Goal: Task Accomplishment & Management: Manage account settings

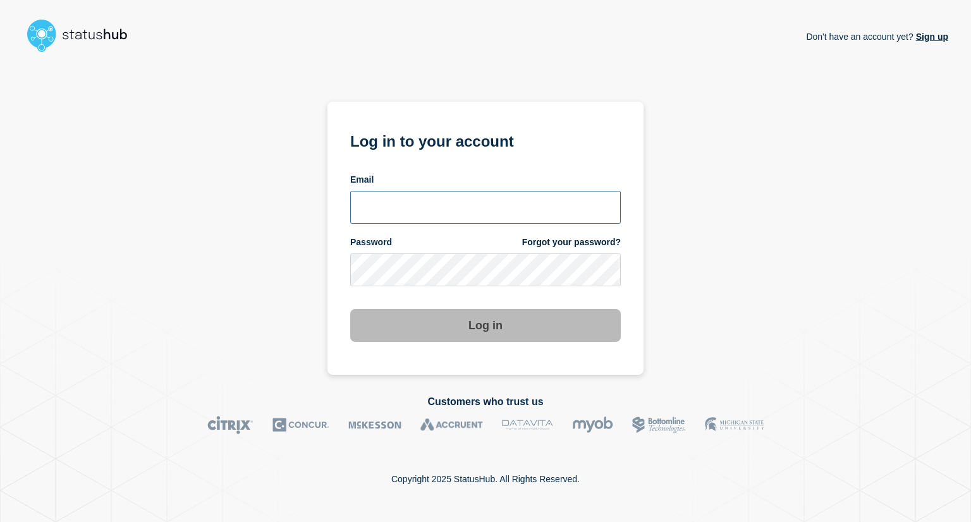
click at [393, 218] on input "email input" at bounding box center [485, 207] width 271 height 33
type input "[EMAIL_ADDRESS][DOMAIN_NAME]"
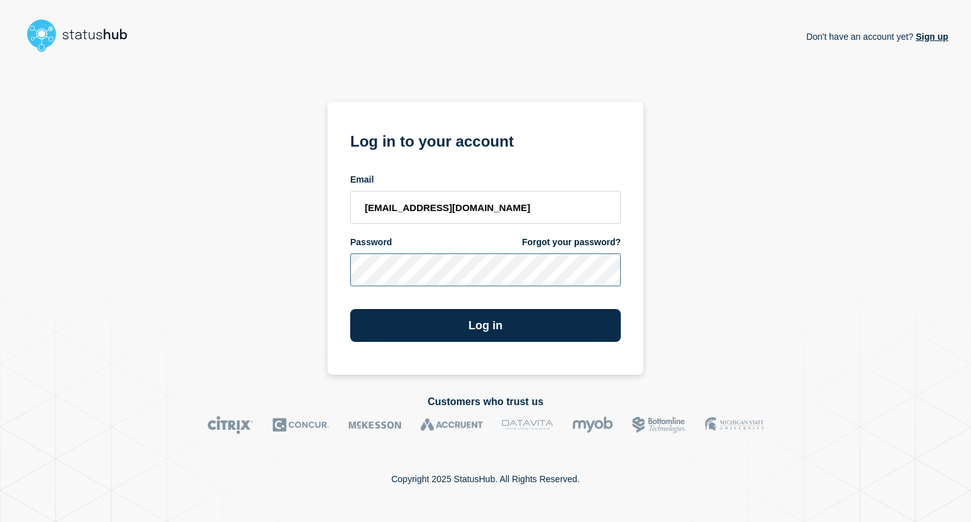
click at [350, 309] on button "Log in" at bounding box center [485, 325] width 271 height 33
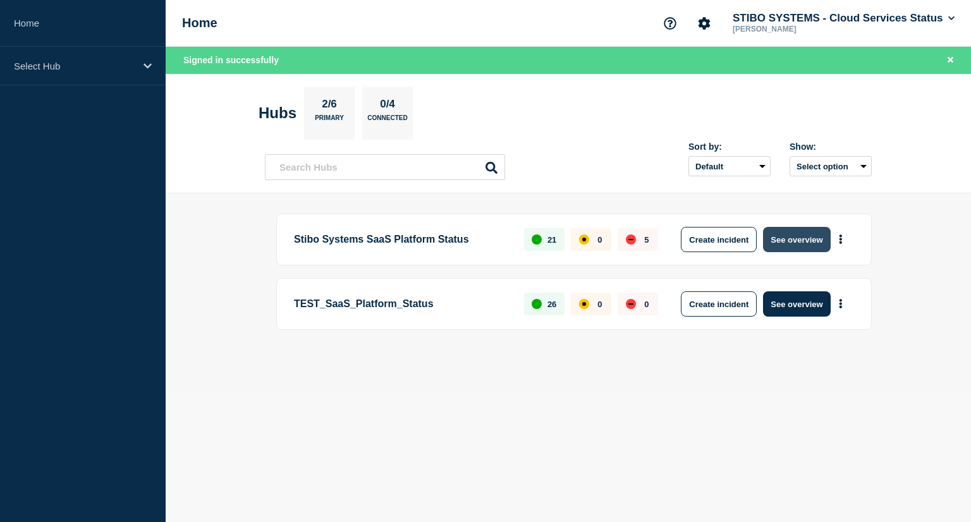
click at [799, 240] on button "See overview" at bounding box center [796, 239] width 67 height 25
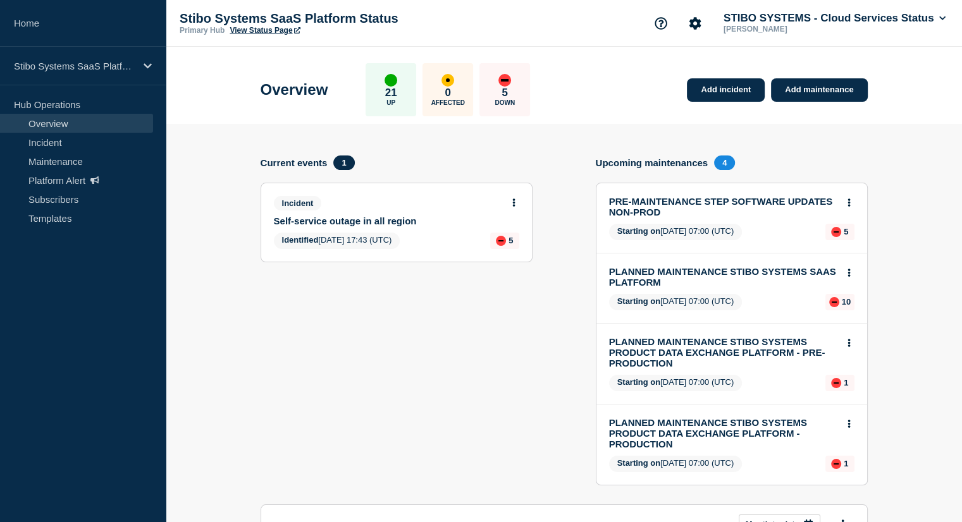
click at [359, 220] on link "Self-service outage in all region" at bounding box center [388, 221] width 228 height 11
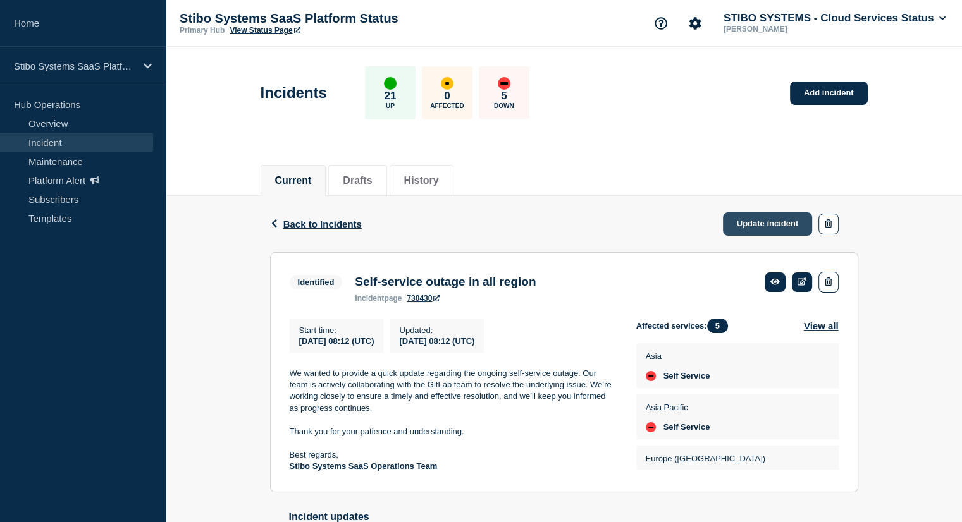
click at [741, 221] on link "Update incident" at bounding box center [768, 223] width 90 height 23
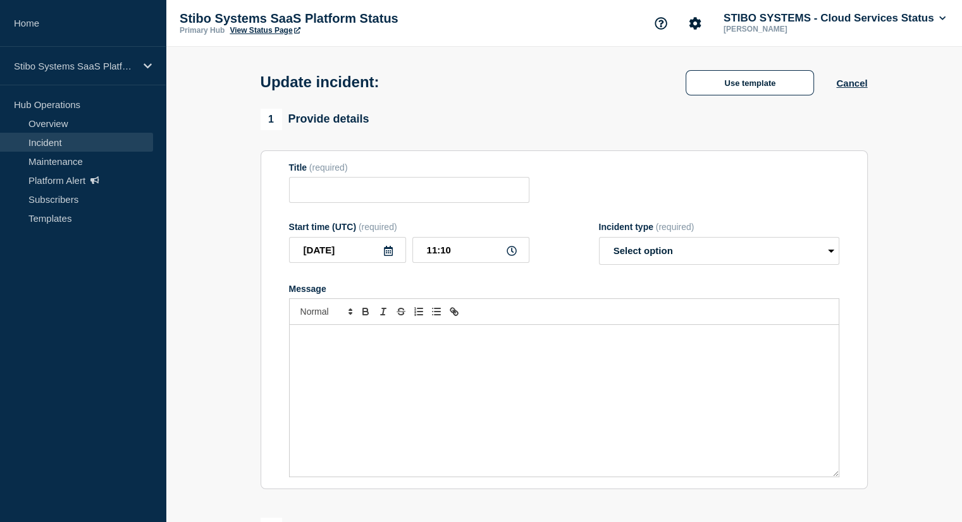
type input "Self-service outage in all region"
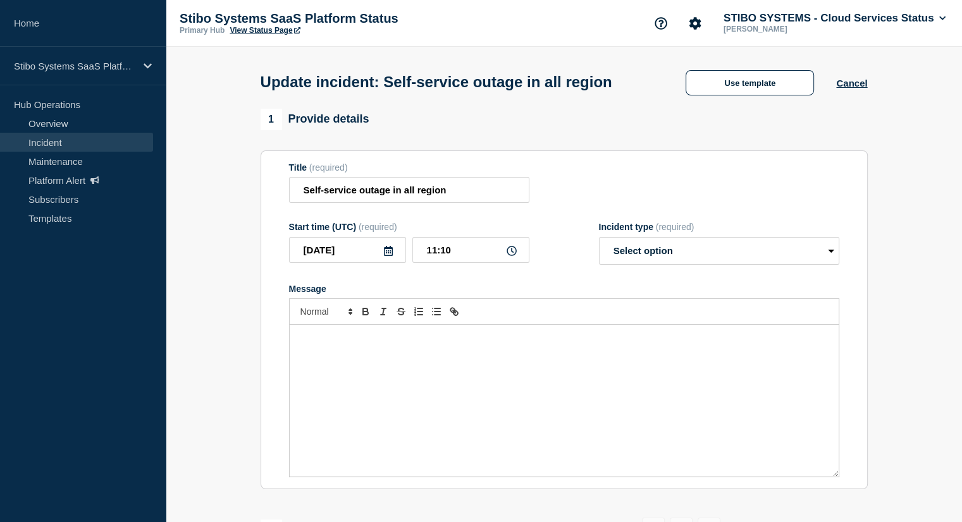
scroll to position [71, 0]
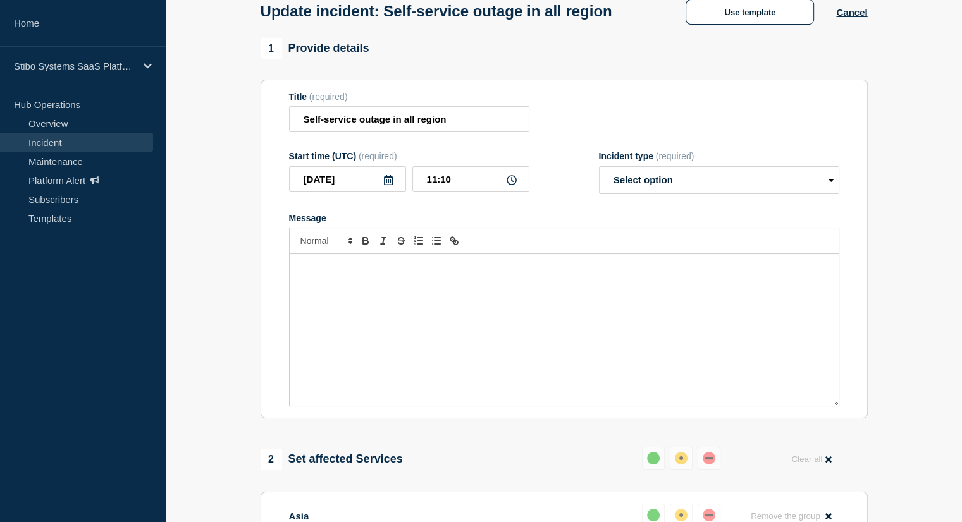
click at [430, 302] on div "Message" at bounding box center [564, 330] width 549 height 152
click at [712, 194] on select "Select option Investigating Identified Monitoring Resolved" at bounding box center [719, 180] width 240 height 28
select select "identified"
click at [599, 192] on select "Select option Investigating Identified Monitoring Resolved" at bounding box center [719, 180] width 240 height 28
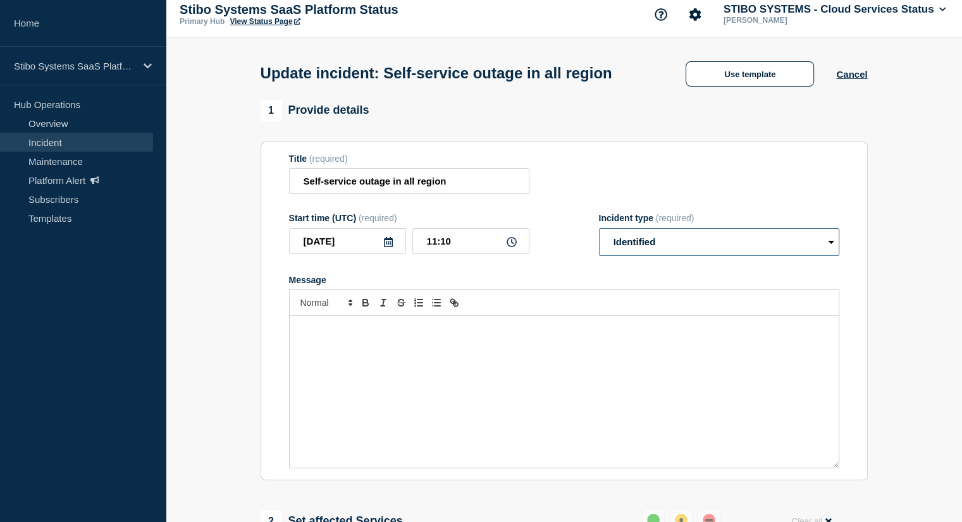
scroll to position [0, 0]
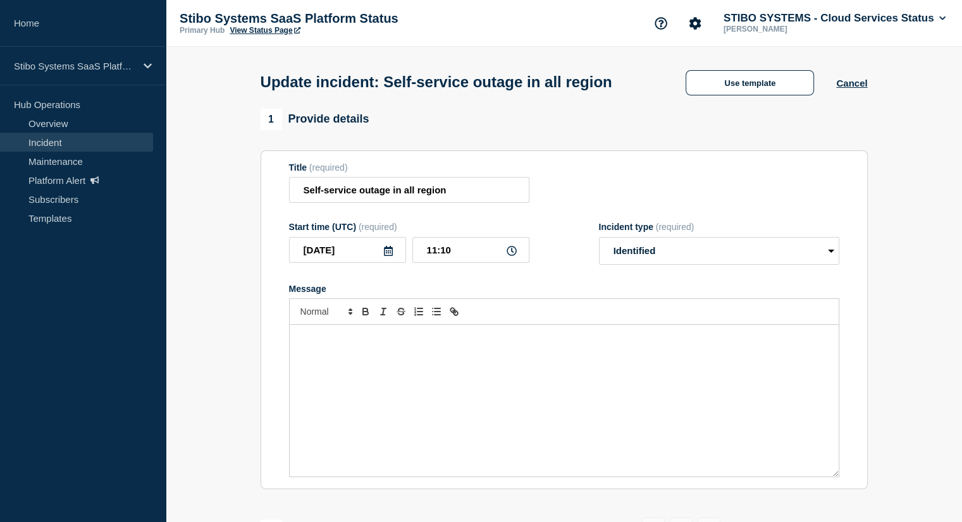
click at [427, 377] on div "Message" at bounding box center [564, 401] width 549 height 152
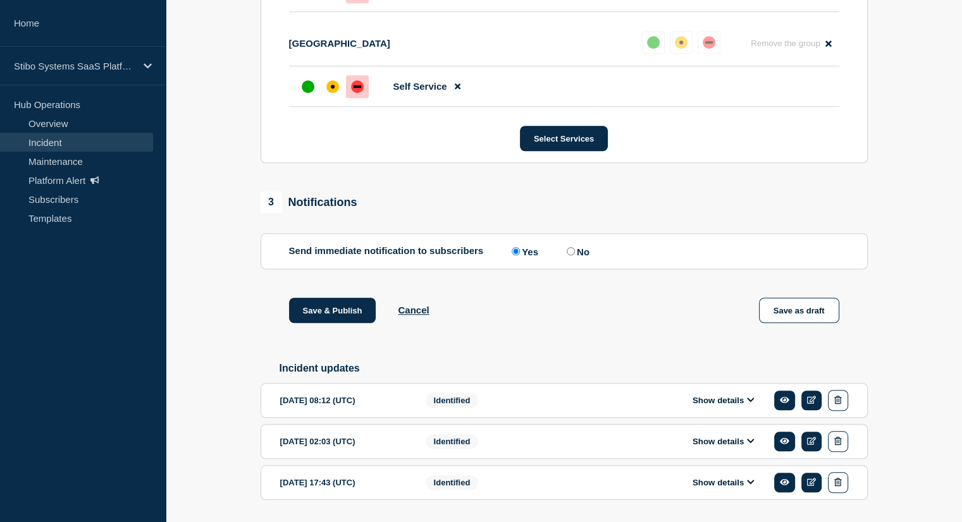
scroll to position [993, 0]
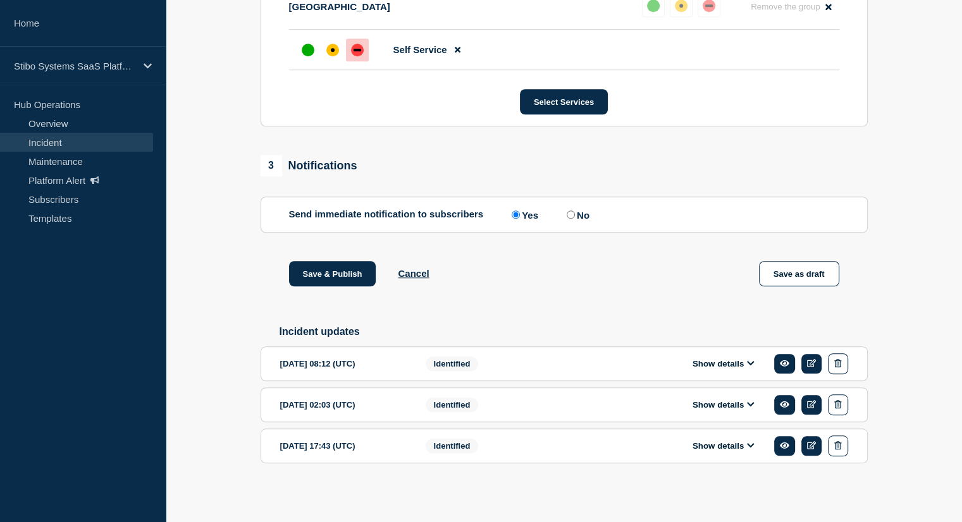
click at [706, 367] on button "Show details" at bounding box center [723, 363] width 70 height 11
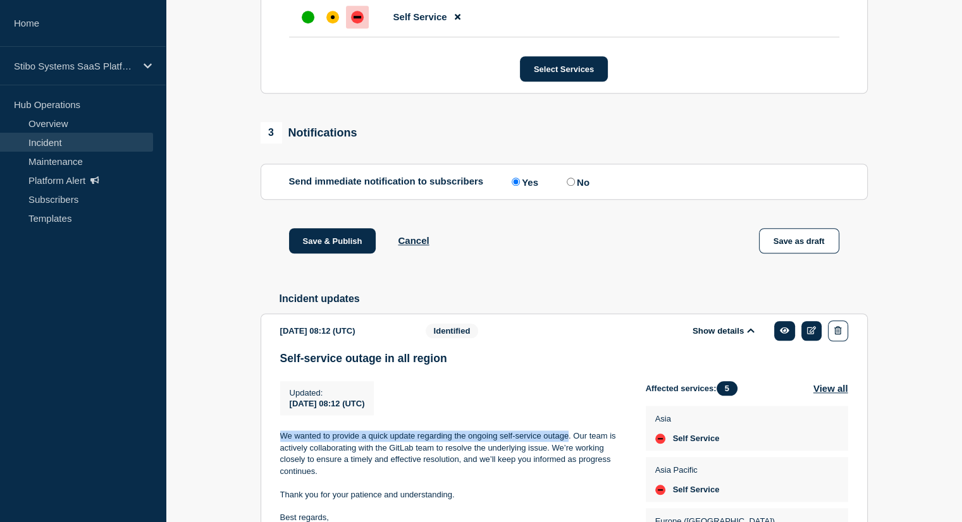
drag, startPoint x: 279, startPoint y: 472, endPoint x: 568, endPoint y: 470, distance: 288.9
click at [568, 470] on p "We wanted to provide a quick update regarding the ongoing self-service outage. …" at bounding box center [452, 454] width 345 height 47
copy p "We wanted to provide a quick update regarding the ongoing self-service outage"
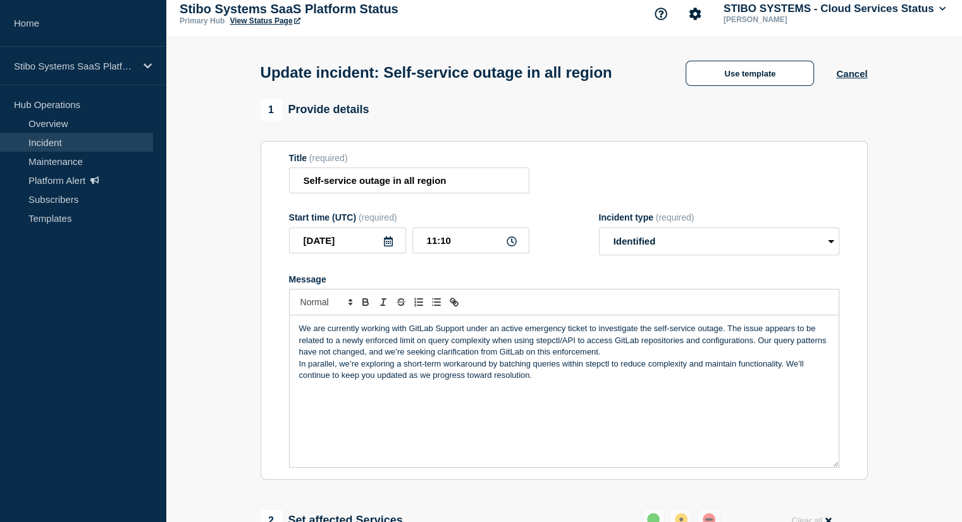
scroll to position [0, 0]
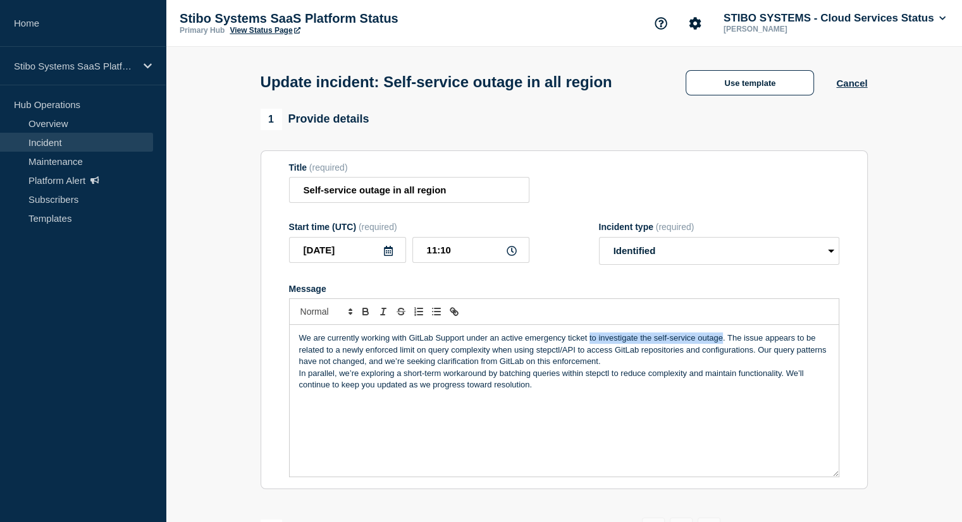
drag, startPoint x: 588, startPoint y: 364, endPoint x: 722, endPoint y: 364, distance: 134.0
click at [722, 364] on p "We are currently working with GitLab Support under an active emergency ticket t…" at bounding box center [564, 350] width 530 height 35
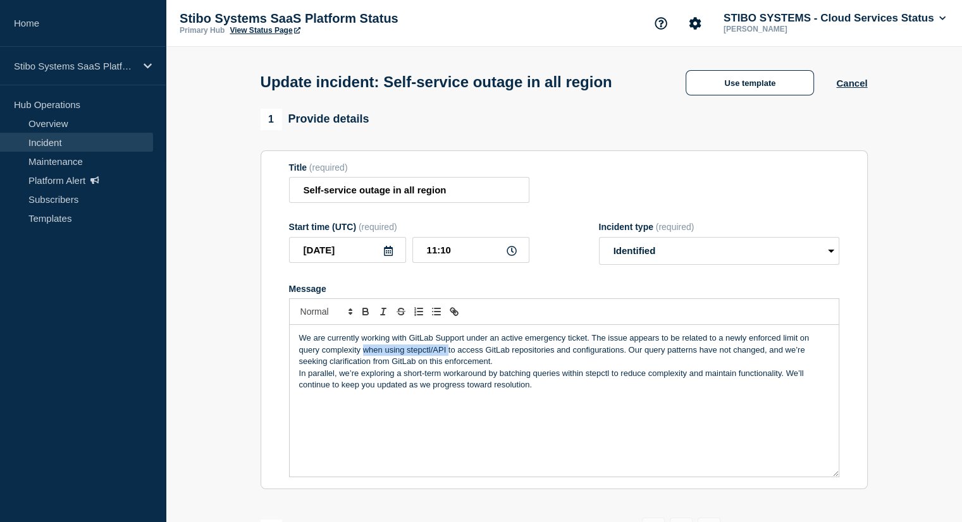
drag, startPoint x: 447, startPoint y: 372, endPoint x: 363, endPoint y: 375, distance: 84.1
click at [363, 367] on p "We are currently working with GitLab Support under an active emergency ticket. …" at bounding box center [564, 350] width 530 height 35
drag, startPoint x: 400, startPoint y: 375, endPoint x: 295, endPoint y: 372, distance: 104.3
click at [295, 372] on div "We are currently working with GitLab Support under an active emergency ticket. …" at bounding box center [564, 401] width 549 height 152
click at [357, 367] on p "We are currently working with GitLab Support under an active emergency ticket. …" at bounding box center [564, 350] width 530 height 35
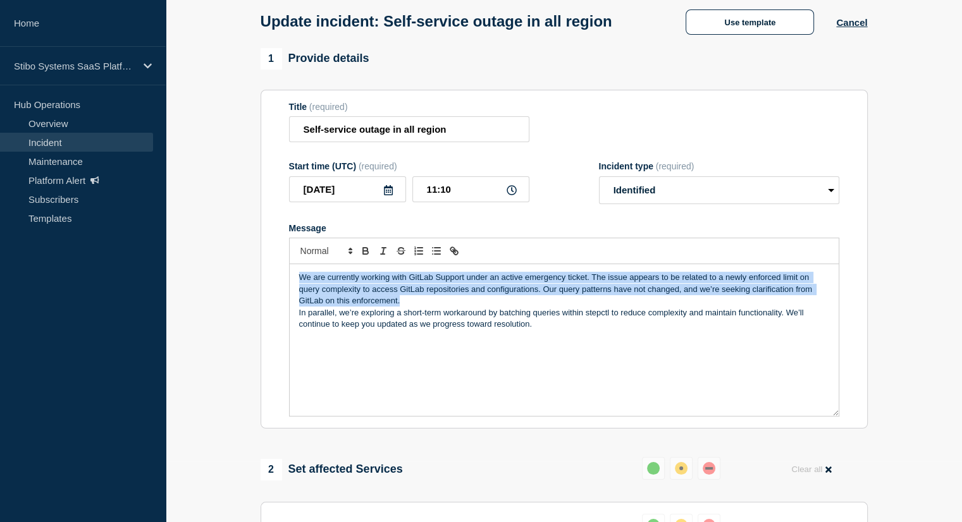
drag, startPoint x: 401, startPoint y: 328, endPoint x: 293, endPoint y: 302, distance: 111.9
click at [293, 302] on div "We are currently working with GitLab Support under an active emergency ticket. …" at bounding box center [564, 340] width 549 height 152
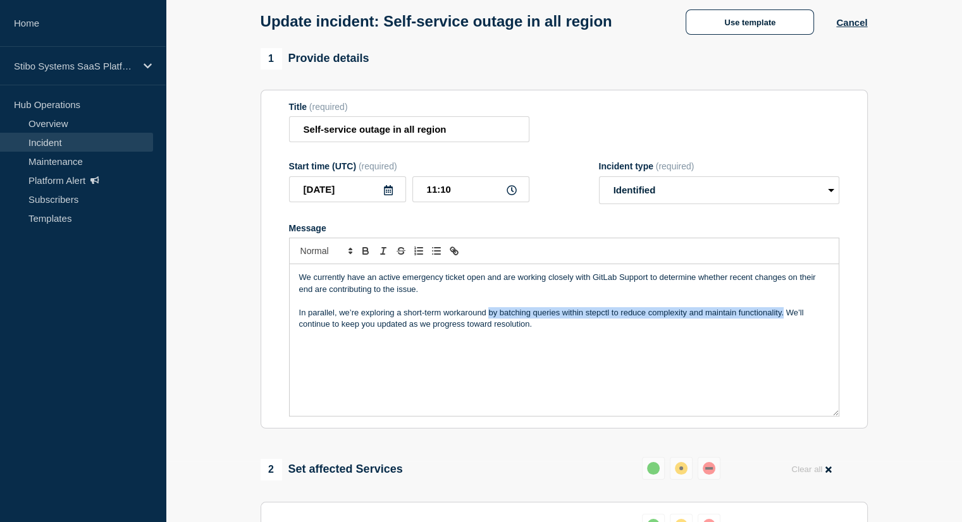
drag, startPoint x: 784, startPoint y: 342, endPoint x: 489, endPoint y: 340, distance: 294.6
click at [489, 331] on p "In parallel, we’re exploring a short-term workaround by batching queries within…" at bounding box center [564, 318] width 530 height 23
drag, startPoint x: 784, startPoint y: 340, endPoint x: 592, endPoint y: 343, distance: 191.6
click at [592, 331] on p "In parallel, we’re exploring a short-term workaround by batching queries within…" at bounding box center [564, 318] width 530 height 23
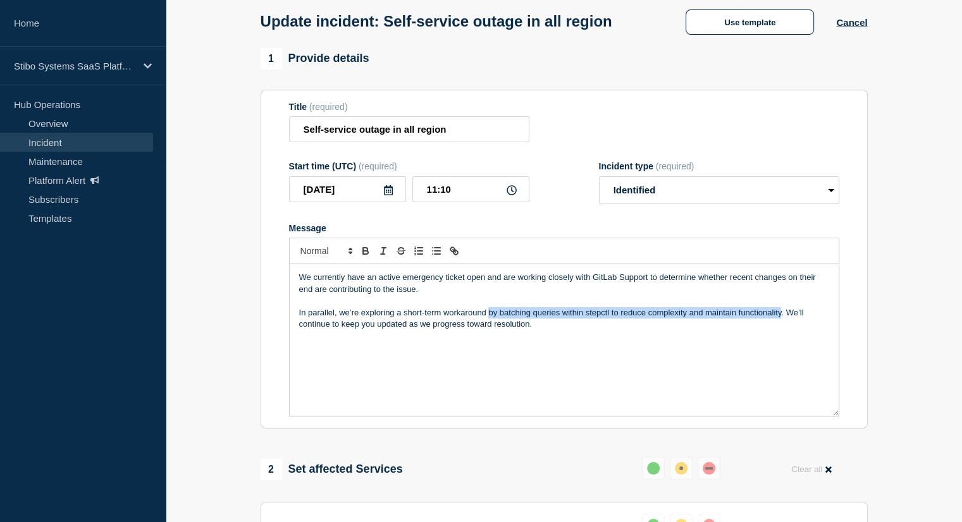
drag, startPoint x: 489, startPoint y: 338, endPoint x: 779, endPoint y: 335, distance: 290.2
click at [779, 331] on p "In parallel, we’re exploring a short-term workaround by batching queries within…" at bounding box center [564, 318] width 530 height 23
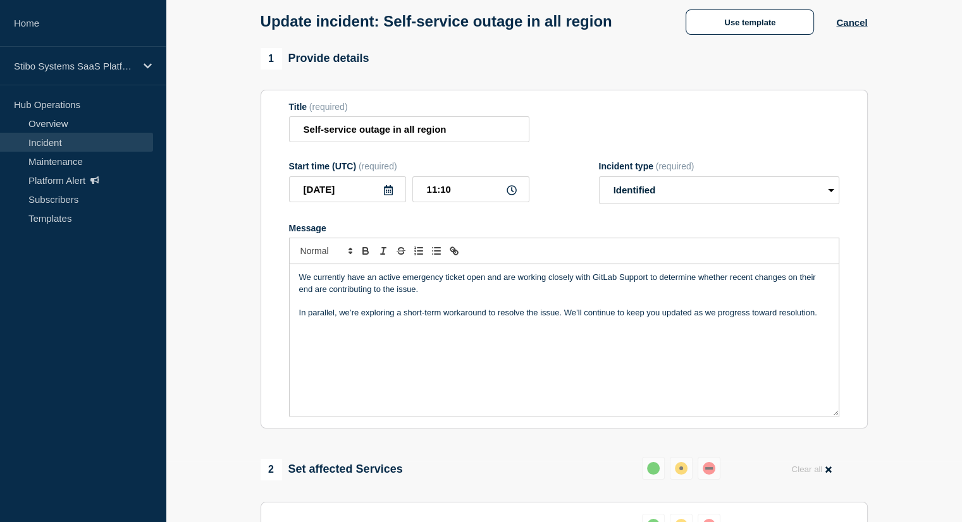
click at [299, 319] on p "In parallel, we’re exploring a short-term workaround to resolve the issue. We’l…" at bounding box center [564, 312] width 530 height 11
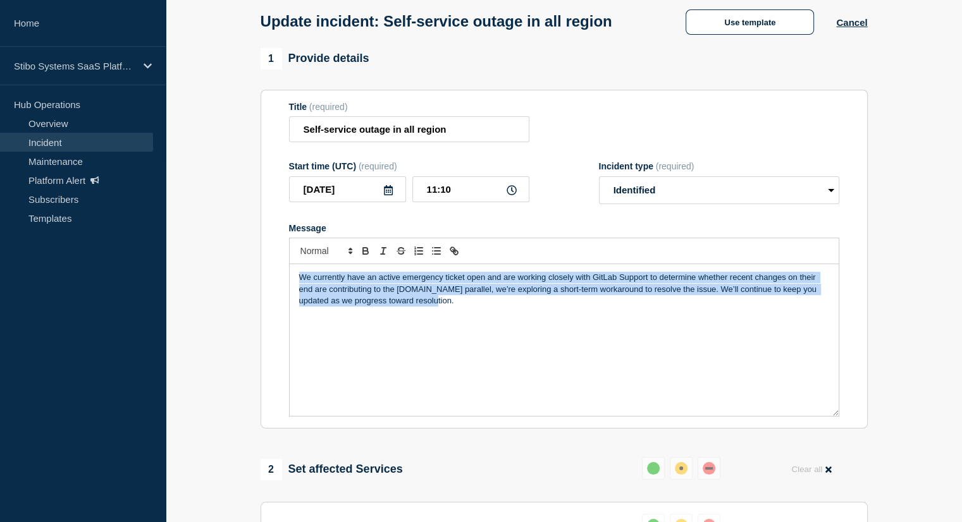
drag, startPoint x: 428, startPoint y: 324, endPoint x: 238, endPoint y: 297, distance: 191.5
copy p "We currently have an active emergency ticket open and are working closely with …"
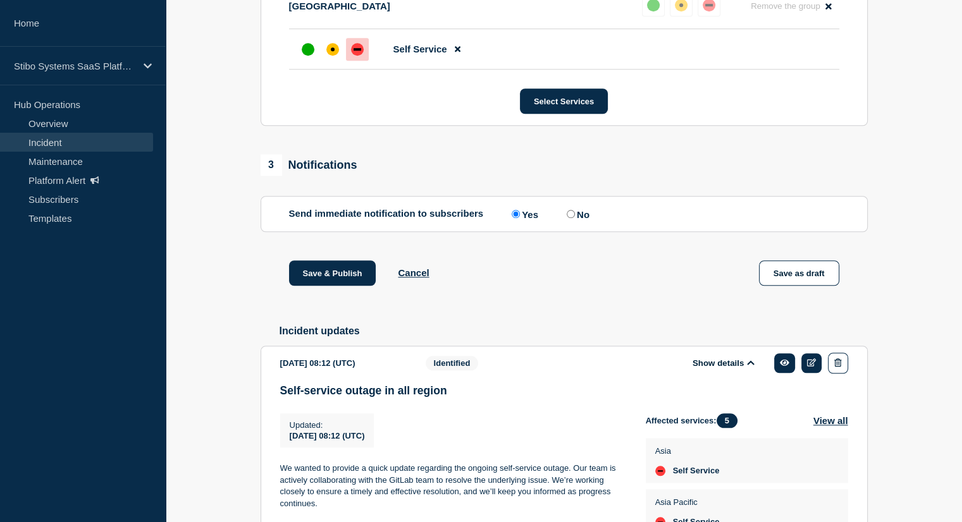
scroll to position [1199, 0]
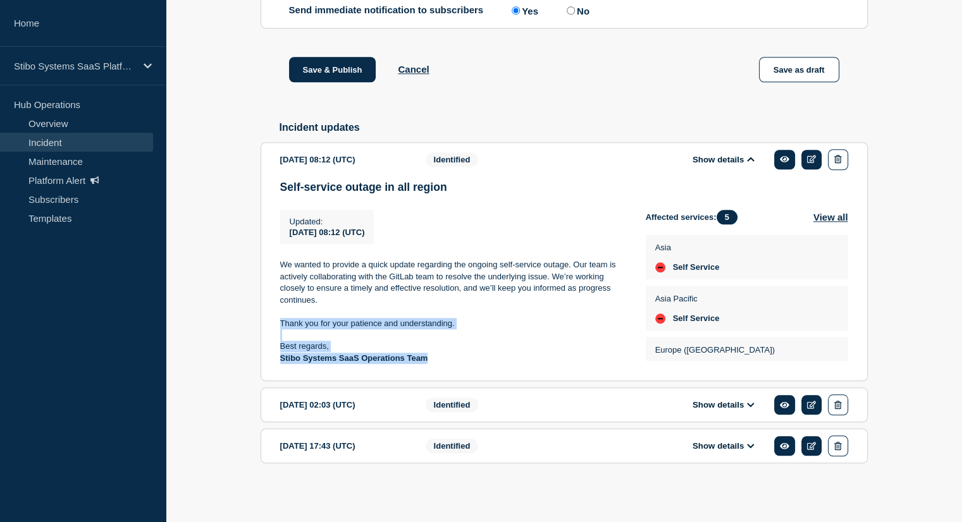
drag, startPoint x: 438, startPoint y: 355, endPoint x: 270, endPoint y: 320, distance: 171.1
click at [270, 320] on section "[DATE] 08:12 (UTC) Show details Identified Self-service outage in all region Up…" at bounding box center [563, 262] width 607 height 240
copy div "Thank you for your patience and understanding. Best regards, Stibo Systems SaaS…"
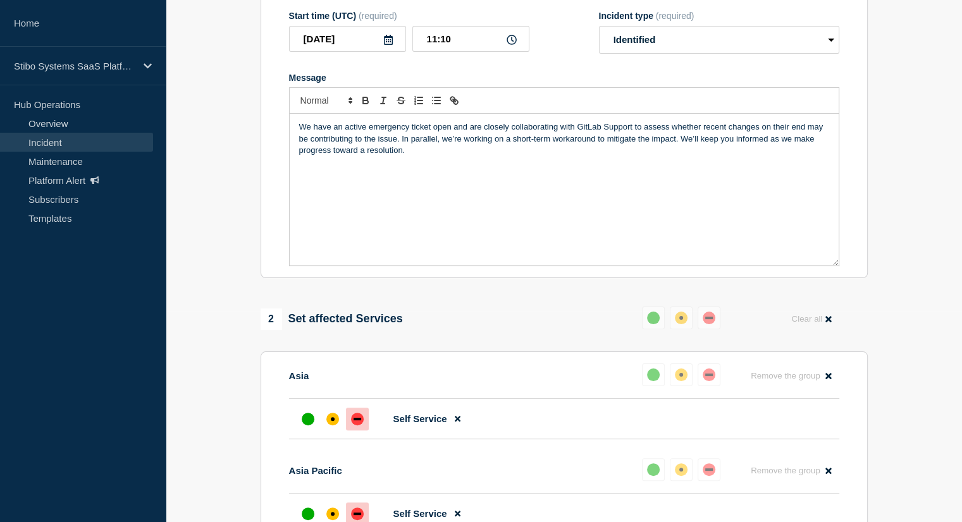
scroll to position [109, 0]
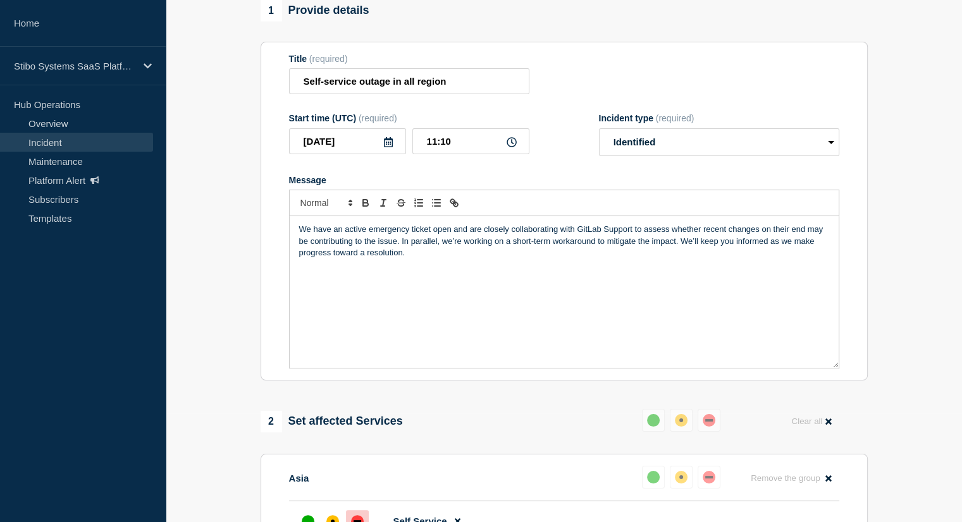
click at [316, 301] on div "We have an active emergency ticket open and are closely collaborating with GitL…" at bounding box center [564, 292] width 549 height 152
click at [422, 285] on div "We have an active emergency ticket open and are closely collaborating with GitL…" at bounding box center [564, 292] width 549 height 152
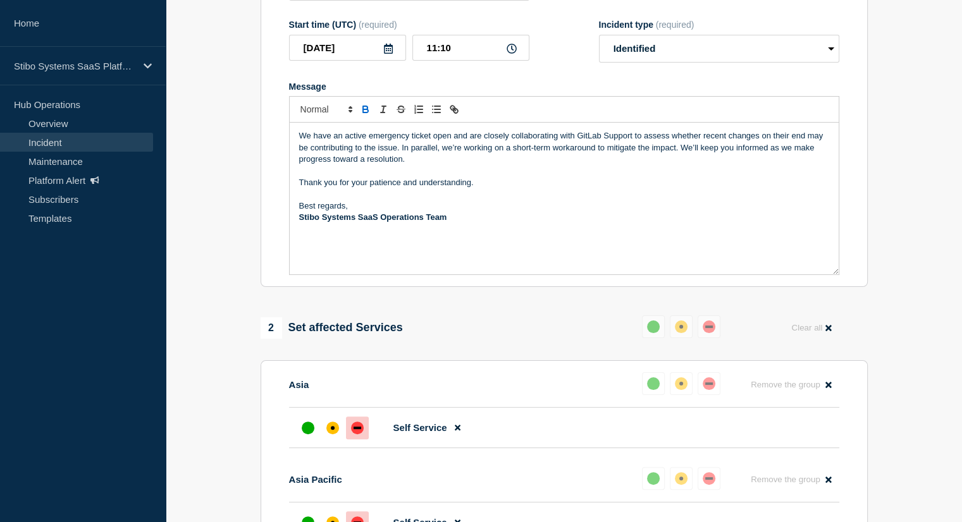
scroll to position [202, 0]
click at [587, 161] on p "We have an active emergency ticket open and are closely collaborating with GitL…" at bounding box center [564, 148] width 530 height 35
copy p "GitLab"
click at [450, 162] on p "We have an active emergency ticket open and are closely collaborating with GitL…" at bounding box center [564, 148] width 530 height 35
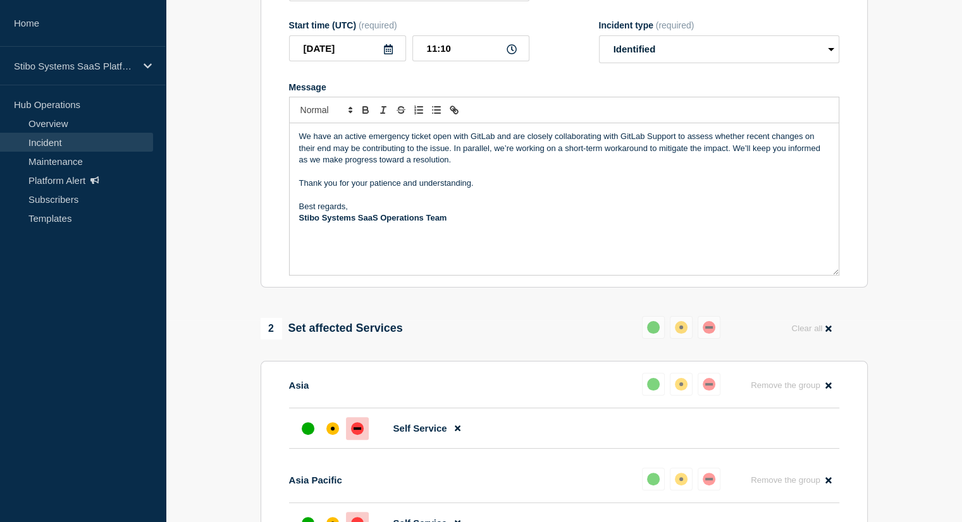
click at [629, 164] on p "We have an active emergency ticket open with GitLab and are closely collaborati…" at bounding box center [564, 148] width 530 height 35
click at [666, 162] on p "We have an active emergency ticket open with GitLab and are closely collaborati…" at bounding box center [564, 148] width 530 height 35
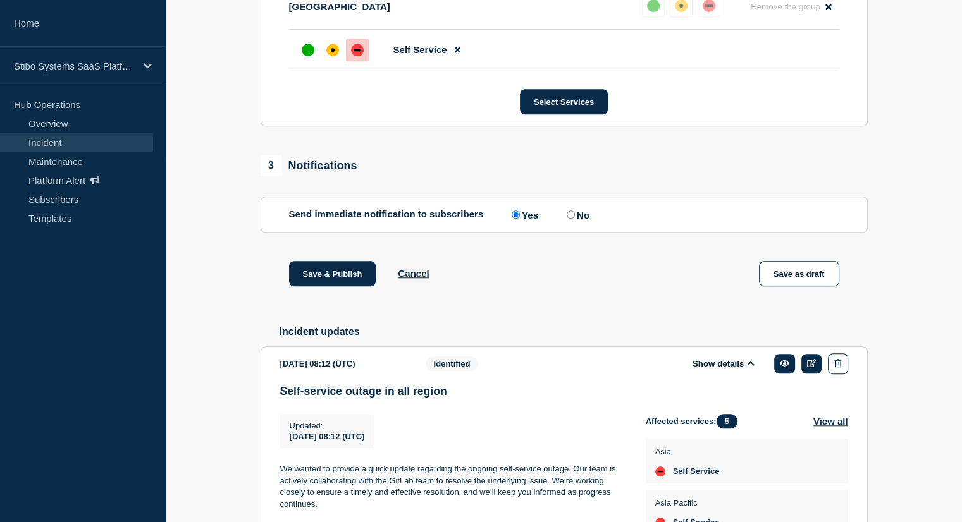
scroll to position [960, 0]
click at [352, 286] on button "Save & Publish" at bounding box center [332, 272] width 87 height 25
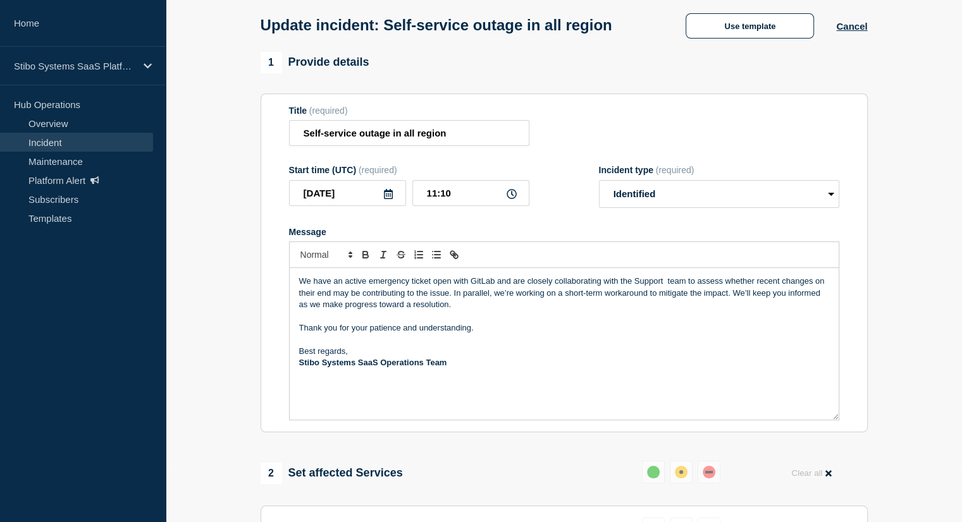
scroll to position [0, 0]
